Goal: Information Seeking & Learning: Learn about a topic

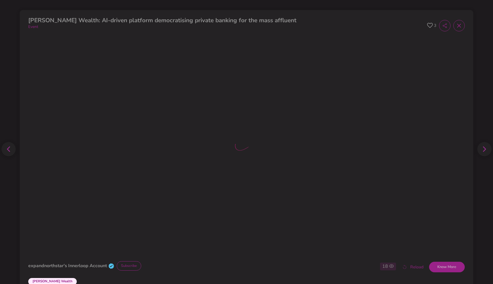
click at [459, 27] on icon at bounding box center [459, 26] width 6 height 6
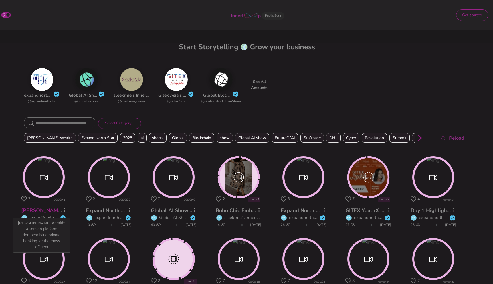
click at [43, 211] on link "[PERSON_NAME] Wealth: AI-driven platform democratising private banking for the …" at bounding box center [139, 210] width 236 height 7
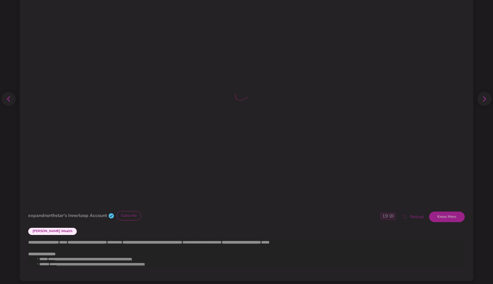
scroll to position [57, 0]
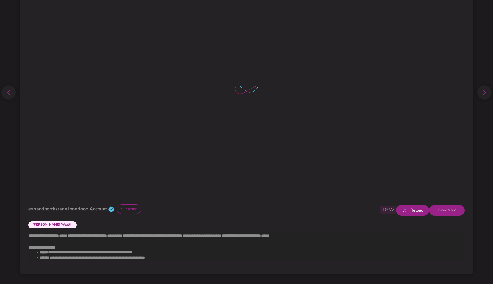
click at [413, 212] on button "Reload" at bounding box center [412, 210] width 33 height 11
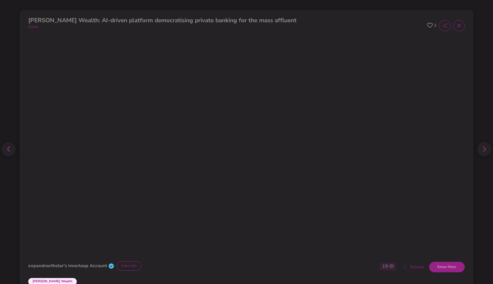
click at [459, 27] on icon at bounding box center [459, 26] width 6 height 6
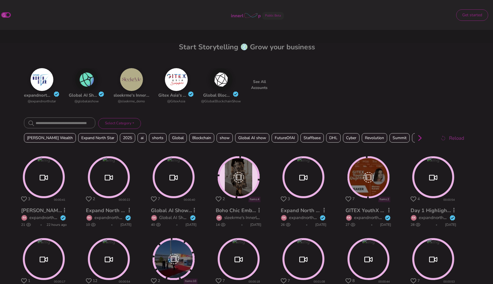
click at [253, 16] on span at bounding box center [246, 16] width 31 height 10
